Goal: Navigation & Orientation: Find specific page/section

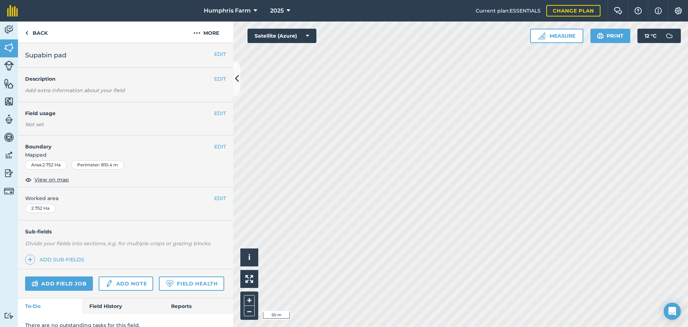
click at [394, 327] on html "Humphris Farm 2025 Current plan : ESSENTIALS Change plan Farm Chat Help Info Se…" at bounding box center [344, 163] width 688 height 327
click at [423, 4] on div "Humphris Farm 2025 Current plan : ESSENTIALS Change plan Farm Chat Help Info Se…" at bounding box center [344, 163] width 688 height 327
click at [237, 70] on button at bounding box center [236, 79] width 7 height 36
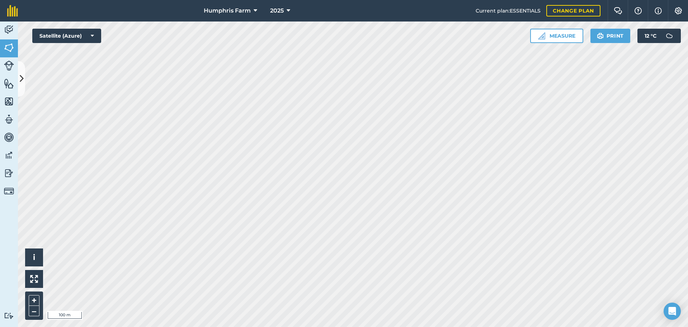
click at [245, 0] on html "Humphris Farm 2025 Current plan : ESSENTIALS Change plan Farm Chat Help Info Se…" at bounding box center [344, 163] width 688 height 327
click at [565, 35] on button "Measure" at bounding box center [556, 36] width 53 height 14
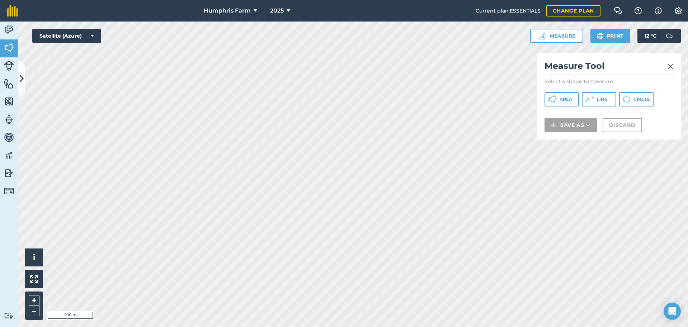
click at [672, 66] on img at bounding box center [670, 66] width 6 height 9
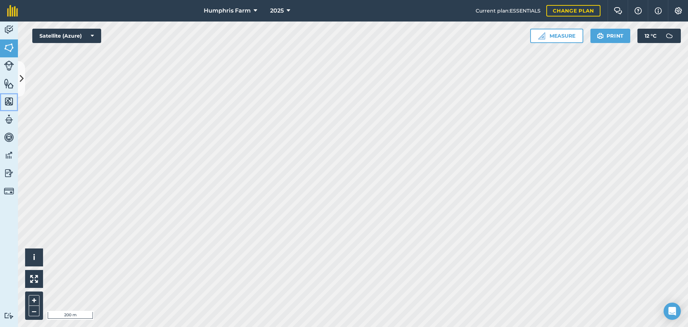
click at [11, 100] on img at bounding box center [9, 101] width 10 height 11
click at [8, 86] on img at bounding box center [9, 83] width 10 height 11
click at [8, 66] on img at bounding box center [9, 66] width 10 height 10
click at [10, 48] on img at bounding box center [9, 47] width 10 height 11
click at [10, 61] on img at bounding box center [9, 66] width 10 height 10
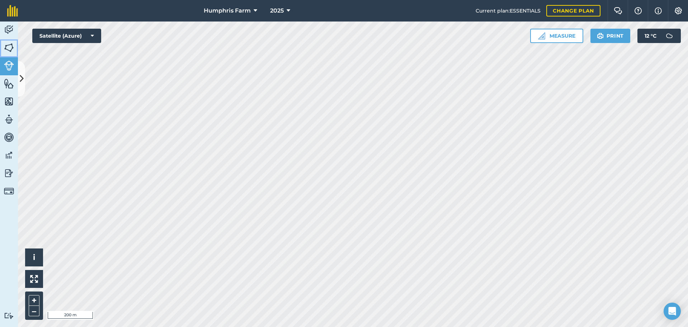
click at [7, 50] on img at bounding box center [9, 47] width 10 height 11
click at [9, 62] on img at bounding box center [9, 66] width 10 height 10
click at [11, 49] on img at bounding box center [9, 47] width 10 height 11
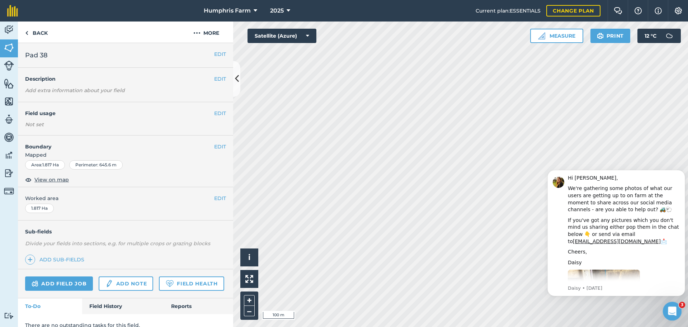
click at [673, 316] on div "Open Intercom Messenger" at bounding box center [672, 311] width 24 height 24
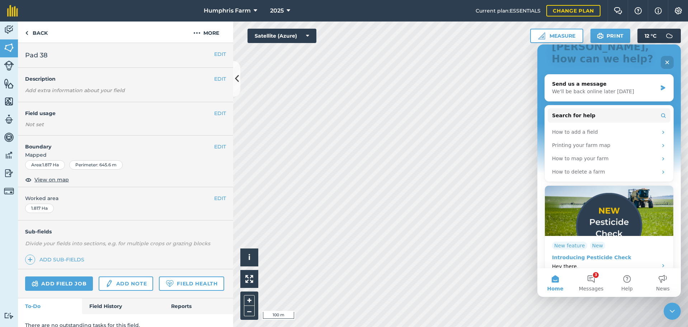
scroll to position [31, 0]
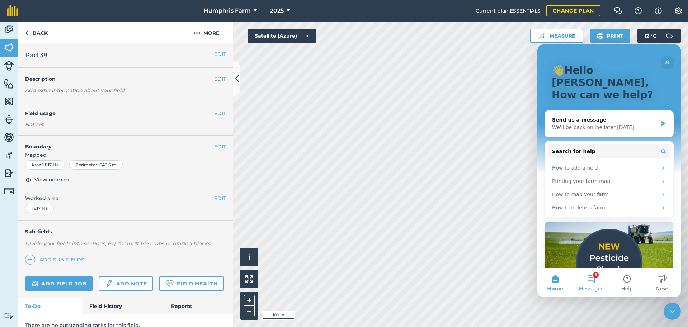
click at [592, 280] on button "3 Messages" at bounding box center [591, 282] width 36 height 29
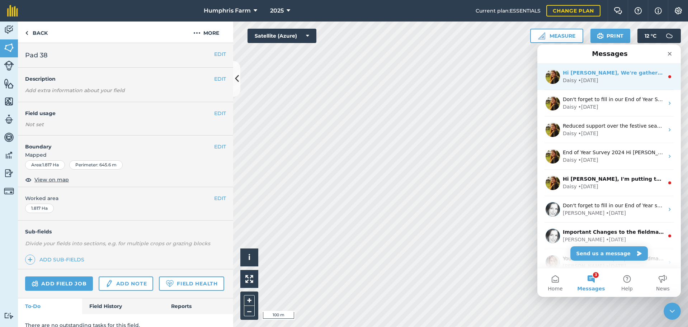
click at [610, 76] on div "Hi [PERSON_NAME], We're gathering some photos of what our users are getting up …" at bounding box center [613, 73] width 101 height 8
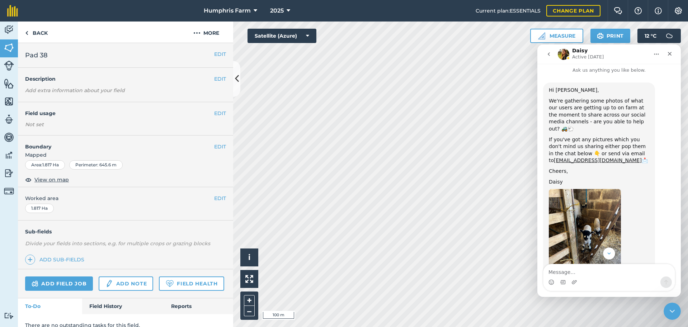
scroll to position [0, 0]
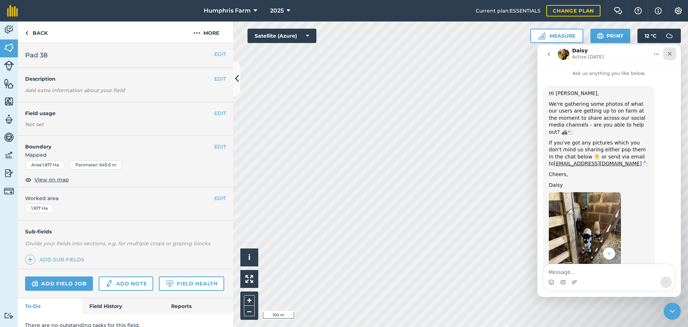
click at [670, 55] on icon "Close" at bounding box center [670, 54] width 6 height 6
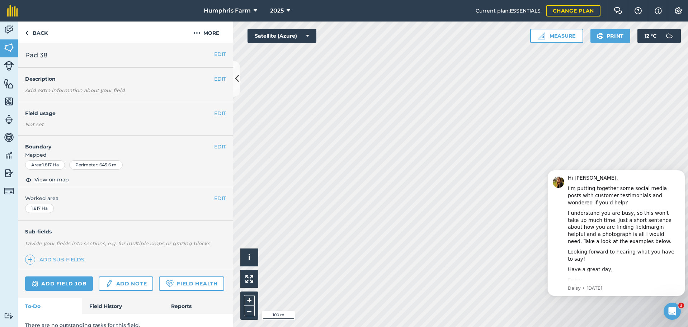
scroll to position [104, 0]
